Goal: Go to known website: Access a specific website the user already knows

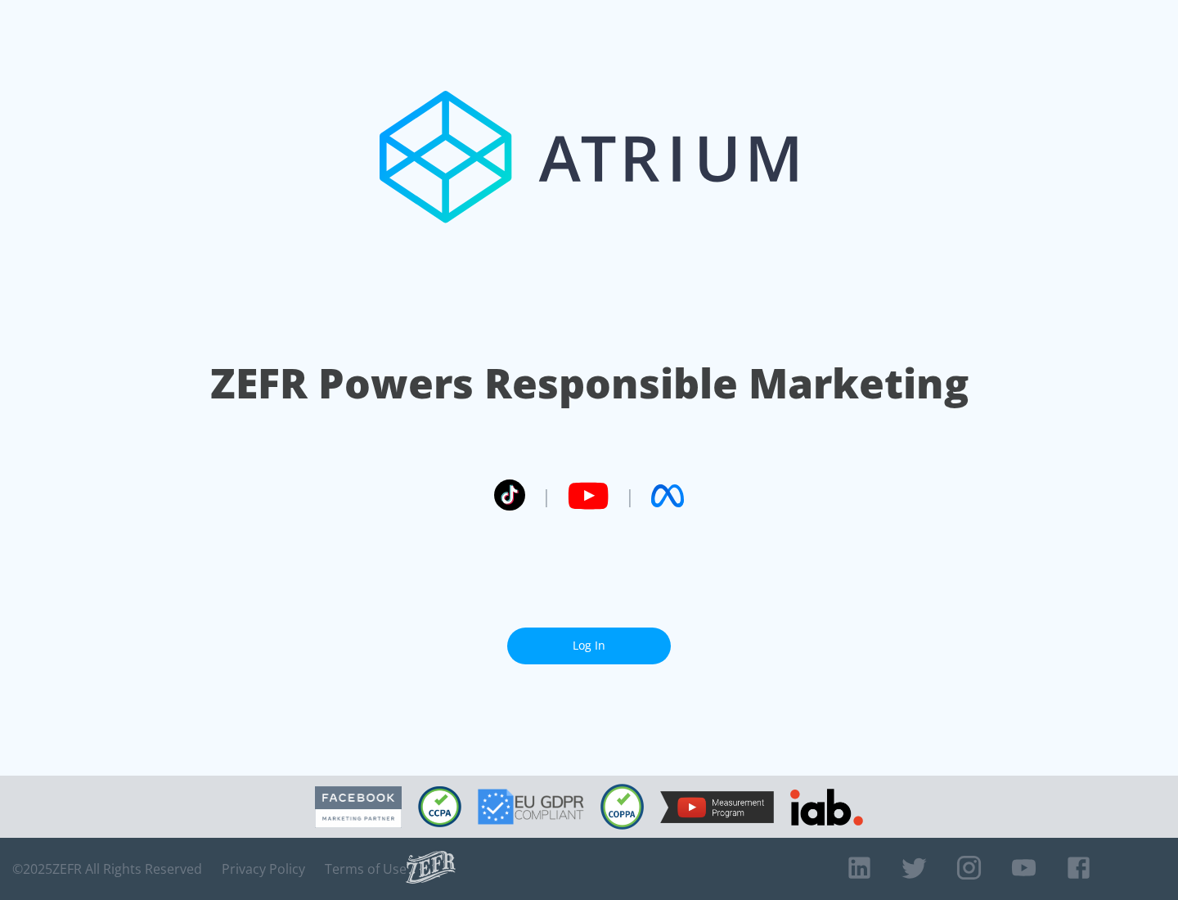
click at [589, 645] on link "Log In" at bounding box center [589, 645] width 164 height 37
